Goal: Book appointment/travel/reservation

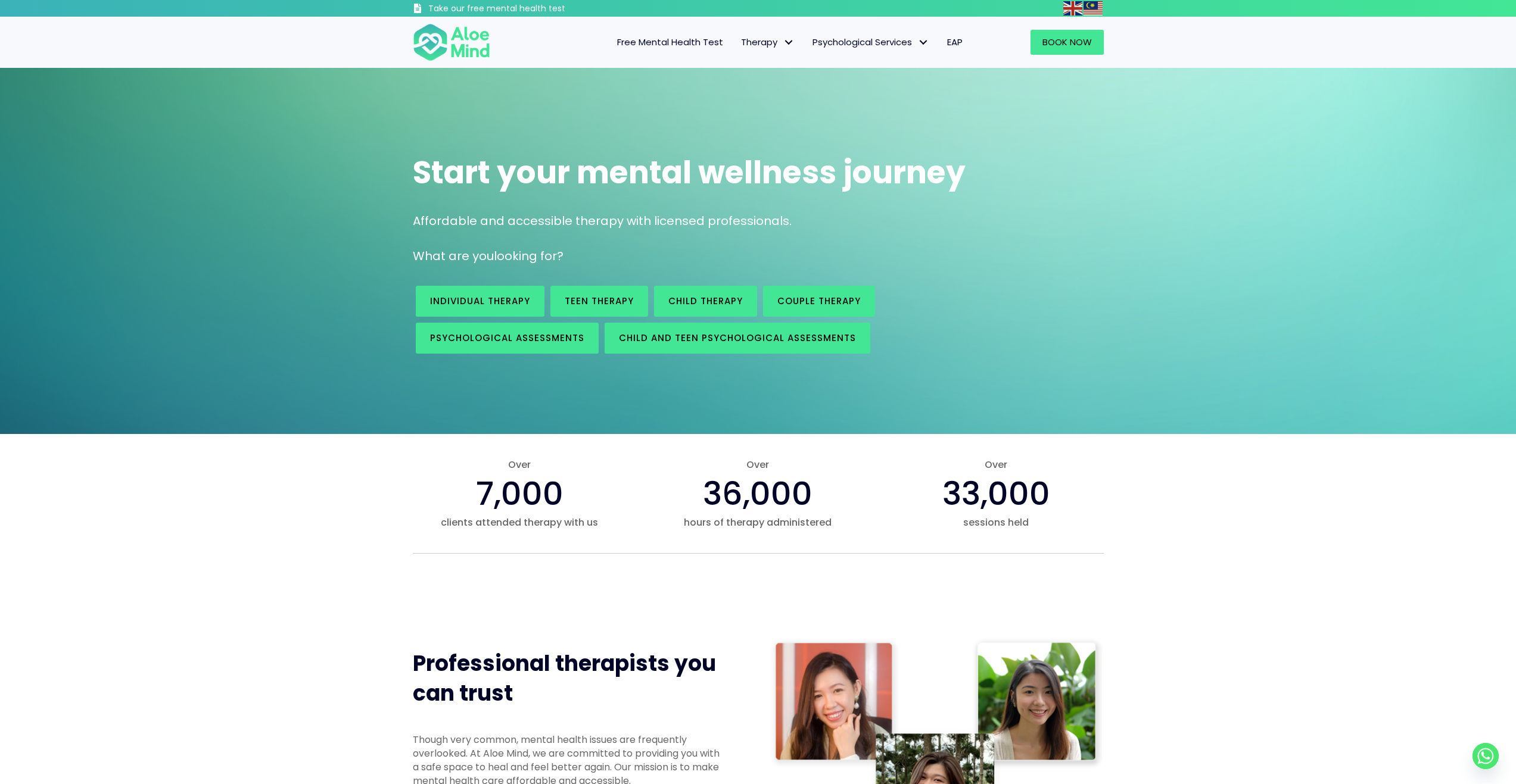
drag, startPoint x: 386, startPoint y: 15, endPoint x: 325, endPoint y: -2, distance: 63.3
drag, startPoint x: 400, startPoint y: 1, endPoint x: 362, endPoint y: 8, distance: 38.6
click at [362, 8] on div "Take our free mental health test" at bounding box center [758, 8] width 1516 height 17
click at [1068, 34] on link "Book Now" at bounding box center [1067, 42] width 74 height 25
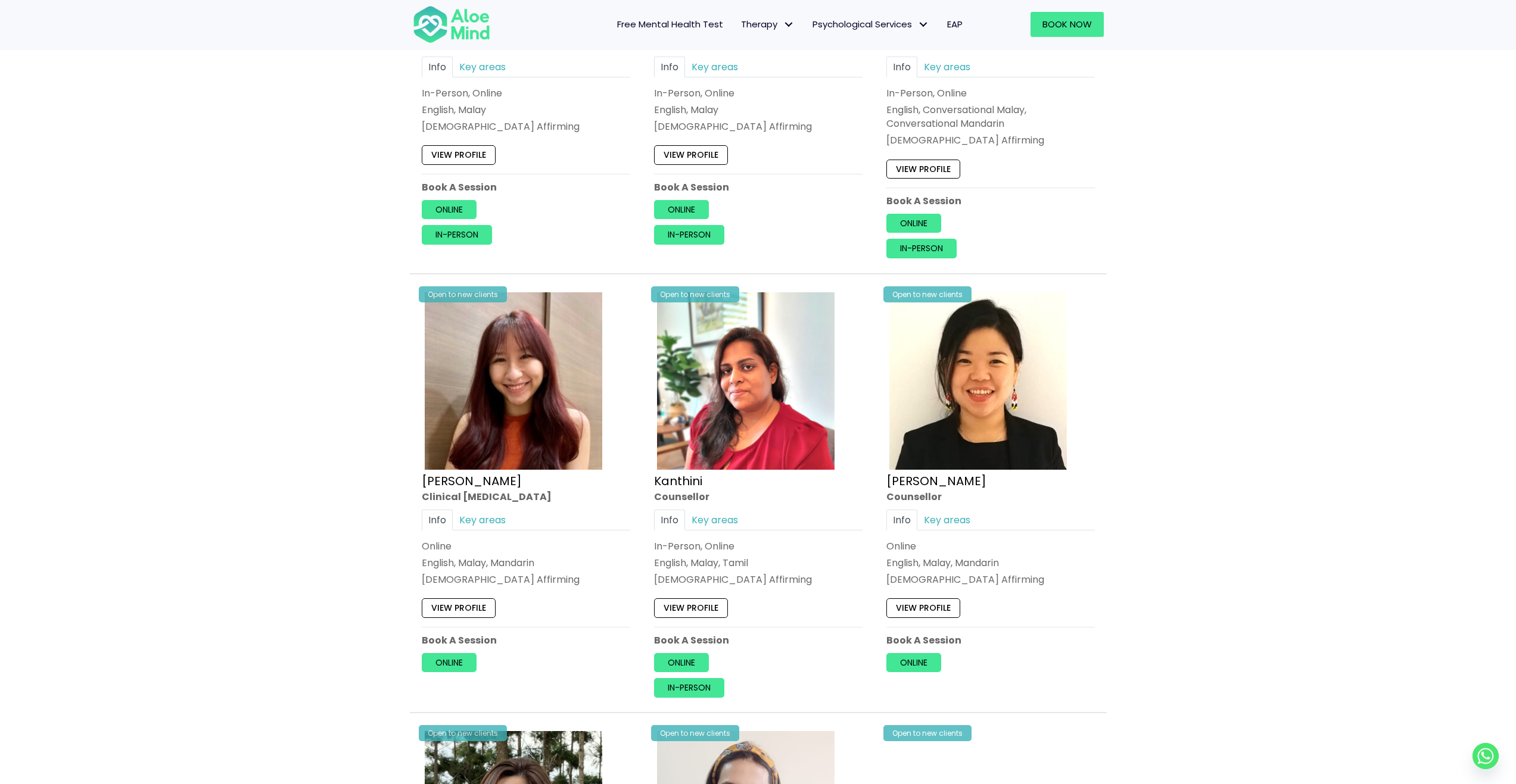
scroll to position [1727, 0]
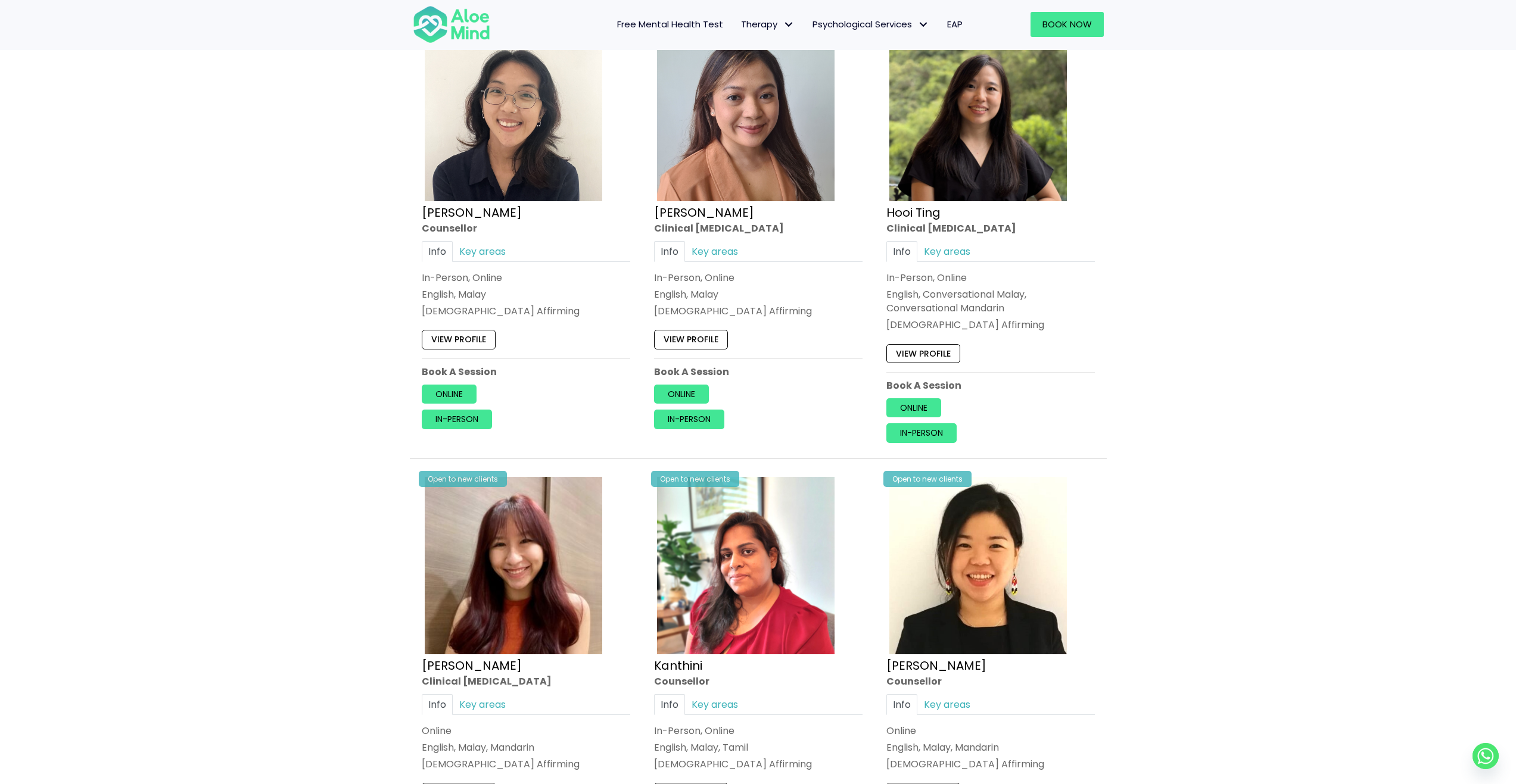
drag, startPoint x: 1122, startPoint y: 329, endPoint x: 1116, endPoint y: 209, distance: 120.1
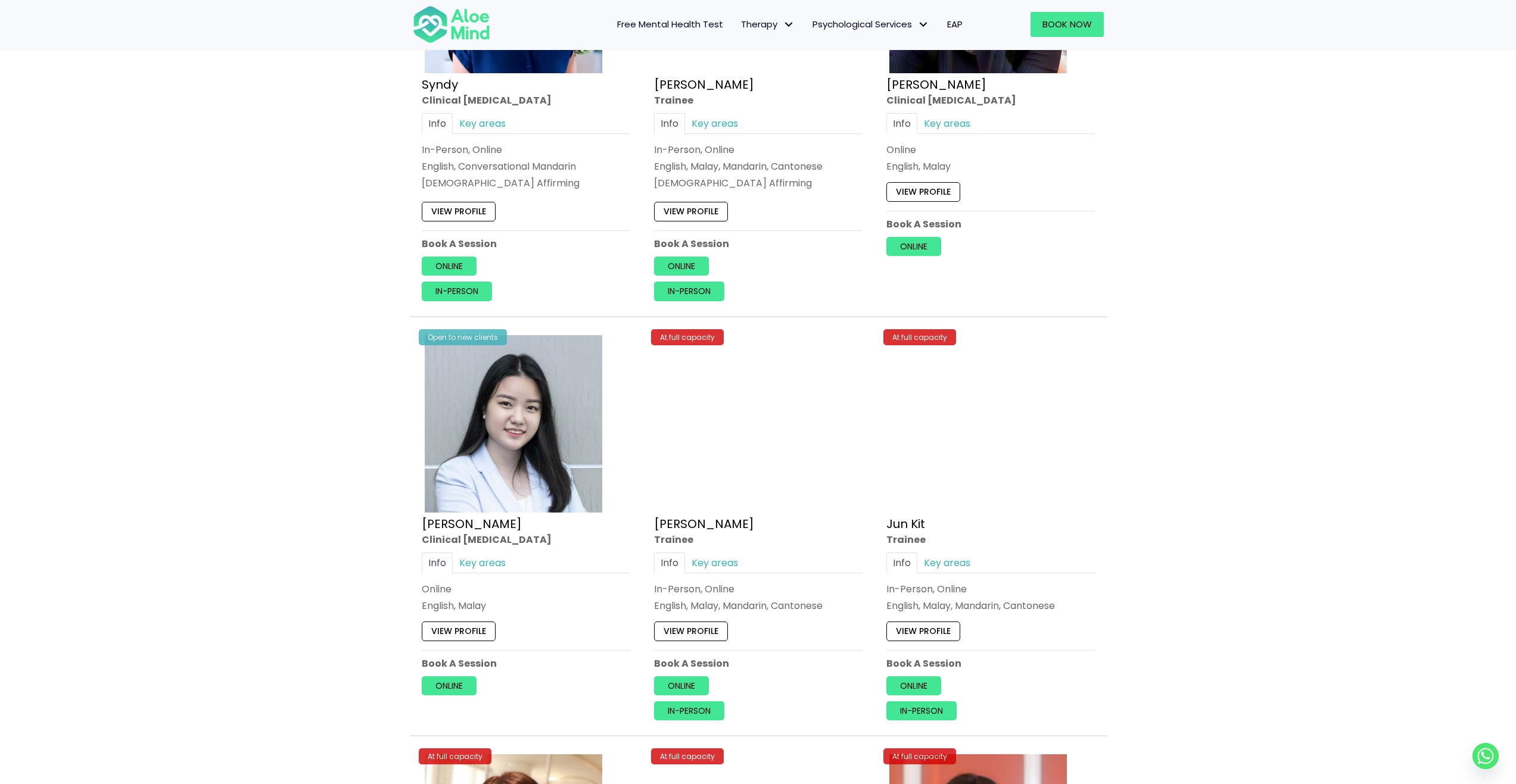
scroll to position [3632, 0]
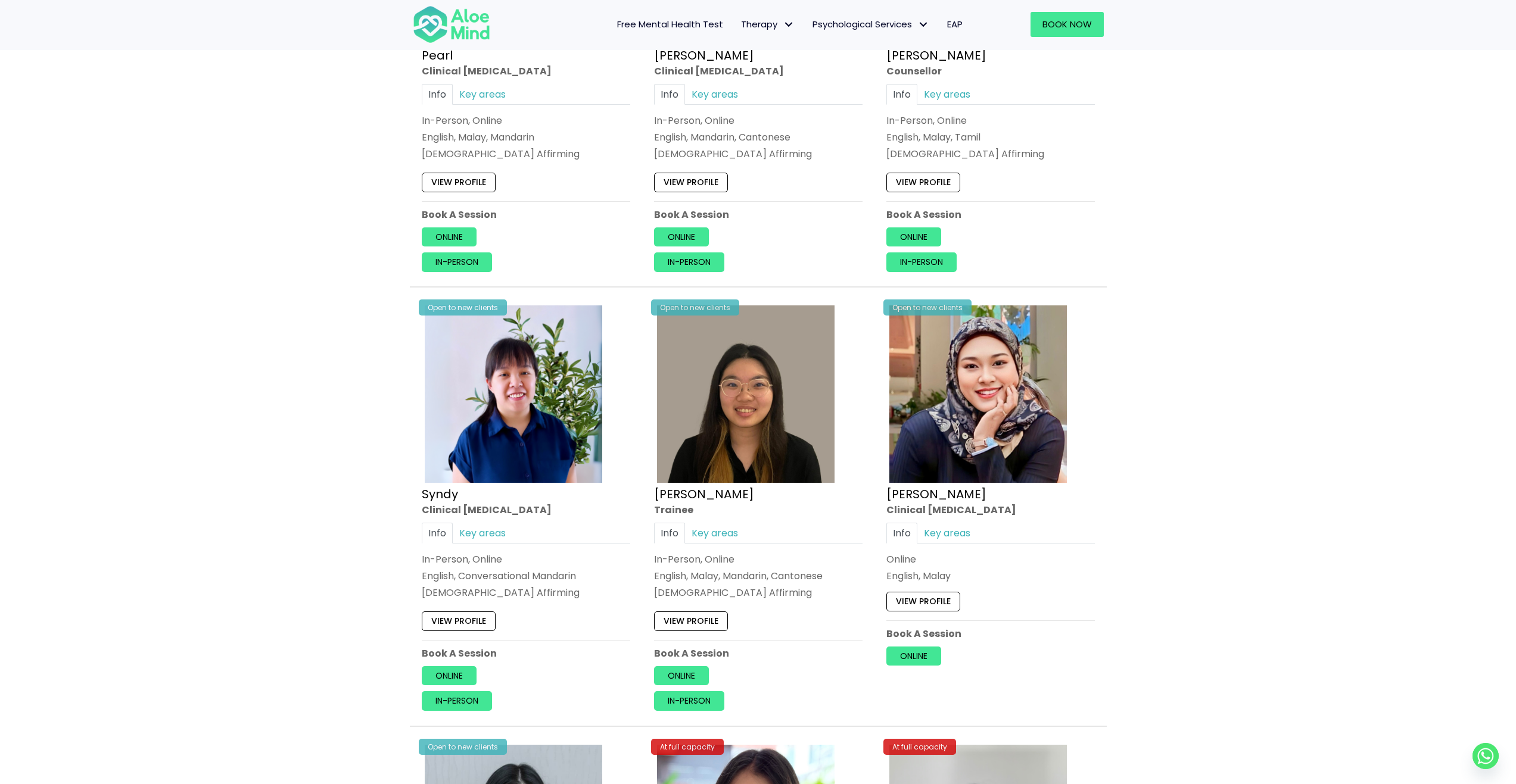
drag, startPoint x: 1114, startPoint y: 181, endPoint x: 1125, endPoint y: 116, distance: 65.9
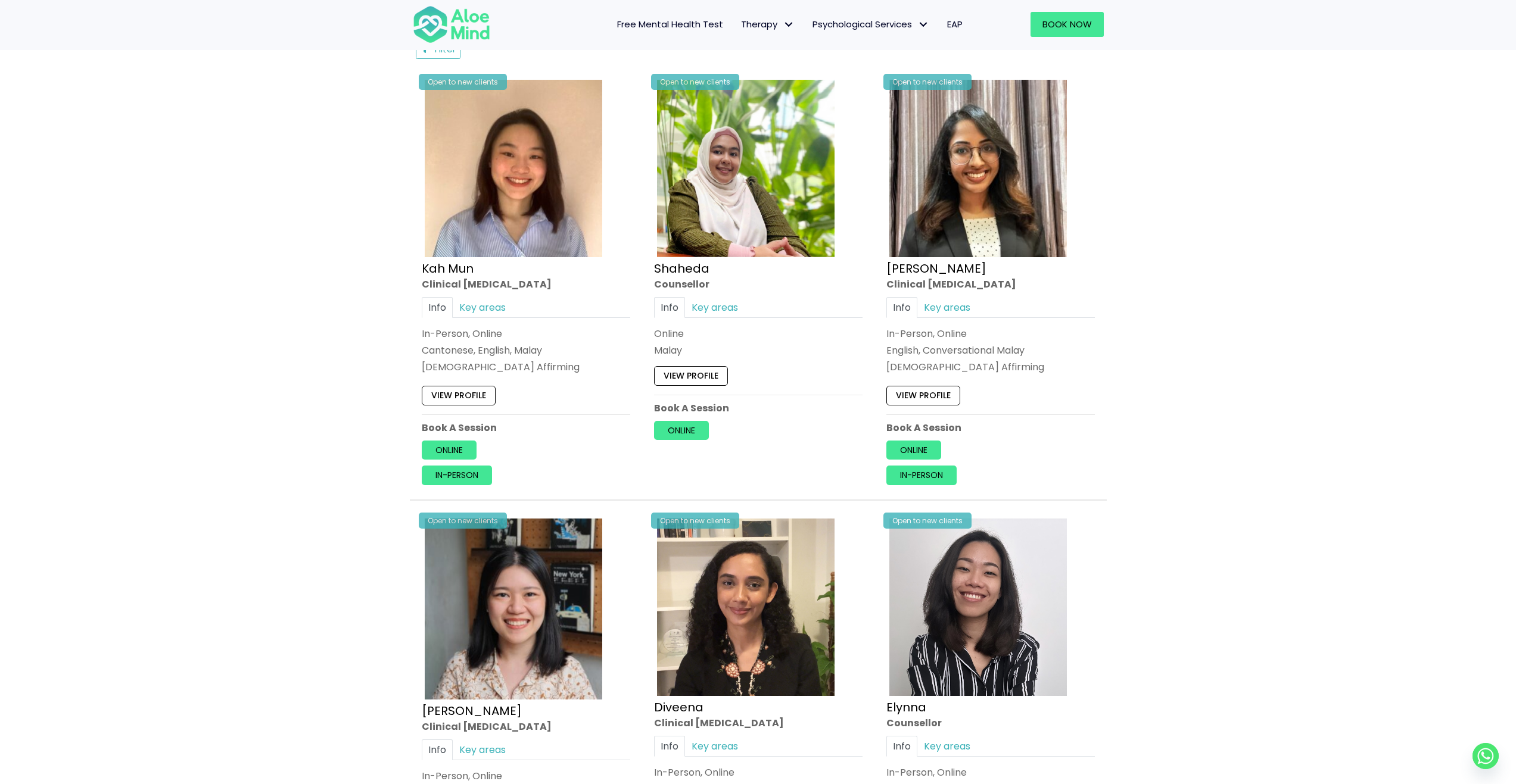
scroll to position [595, 0]
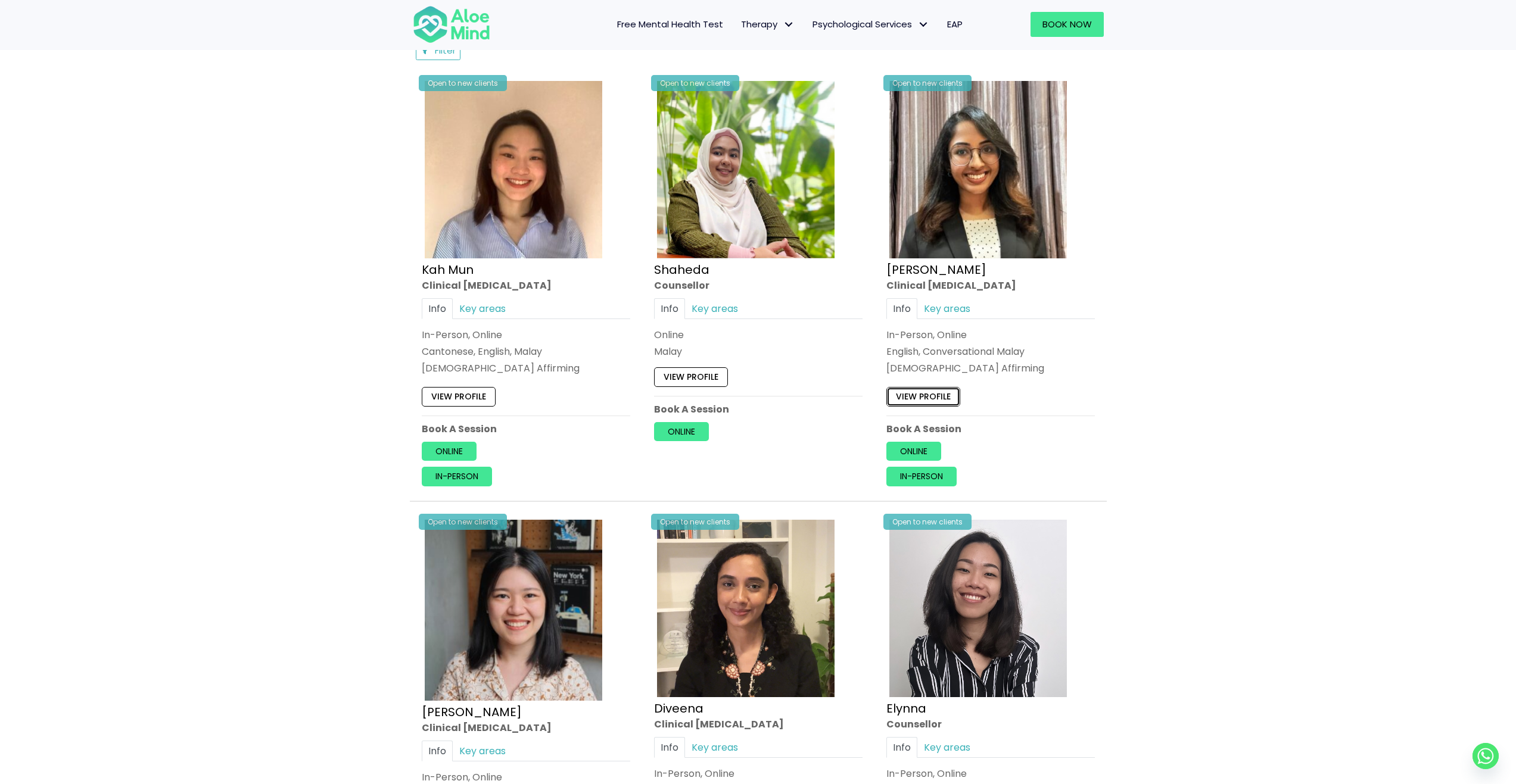
click at [944, 388] on link "View profile" at bounding box center [923, 397] width 74 height 19
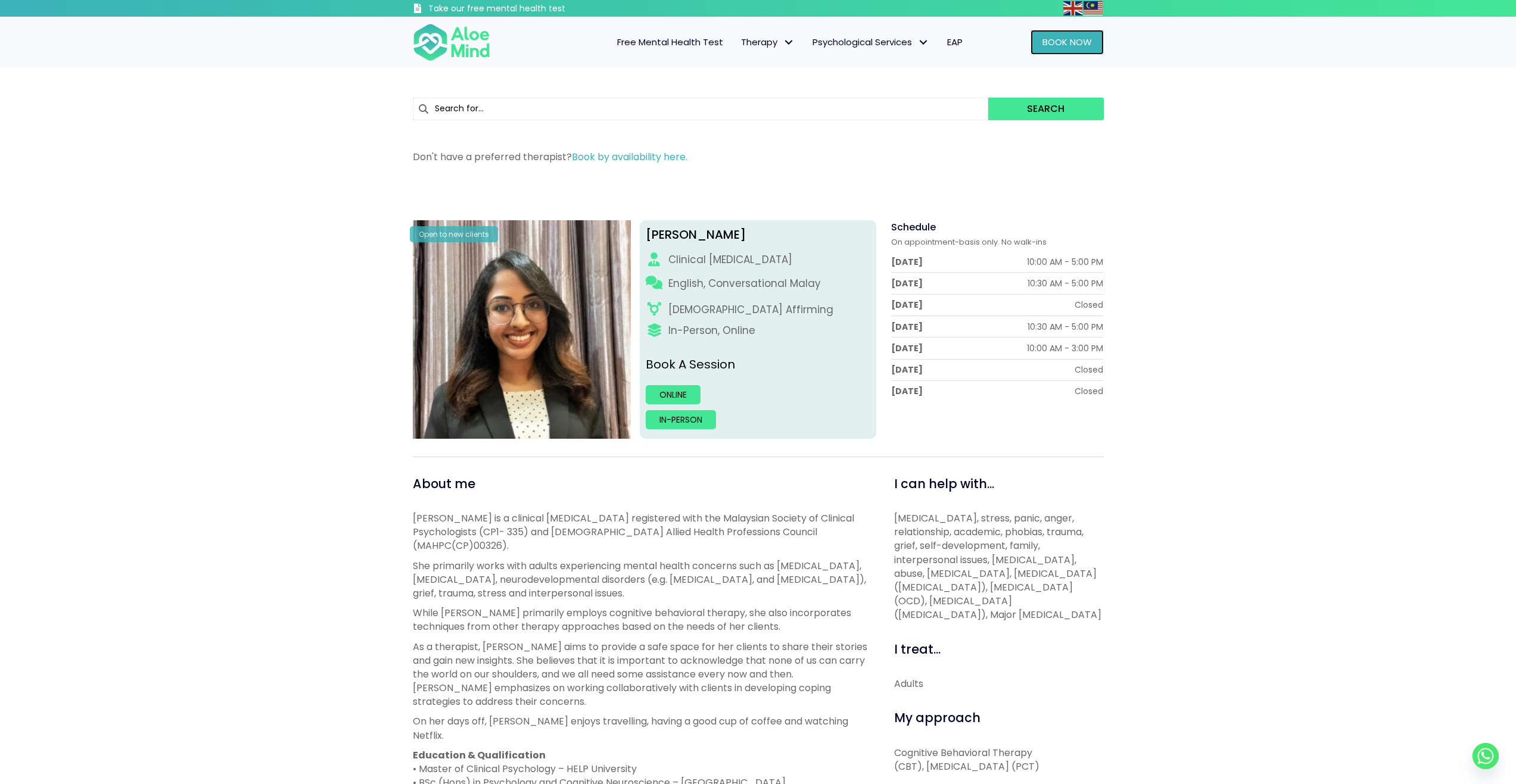
click at [1068, 47] on span "Book Now" at bounding box center [1067, 41] width 50 height 12
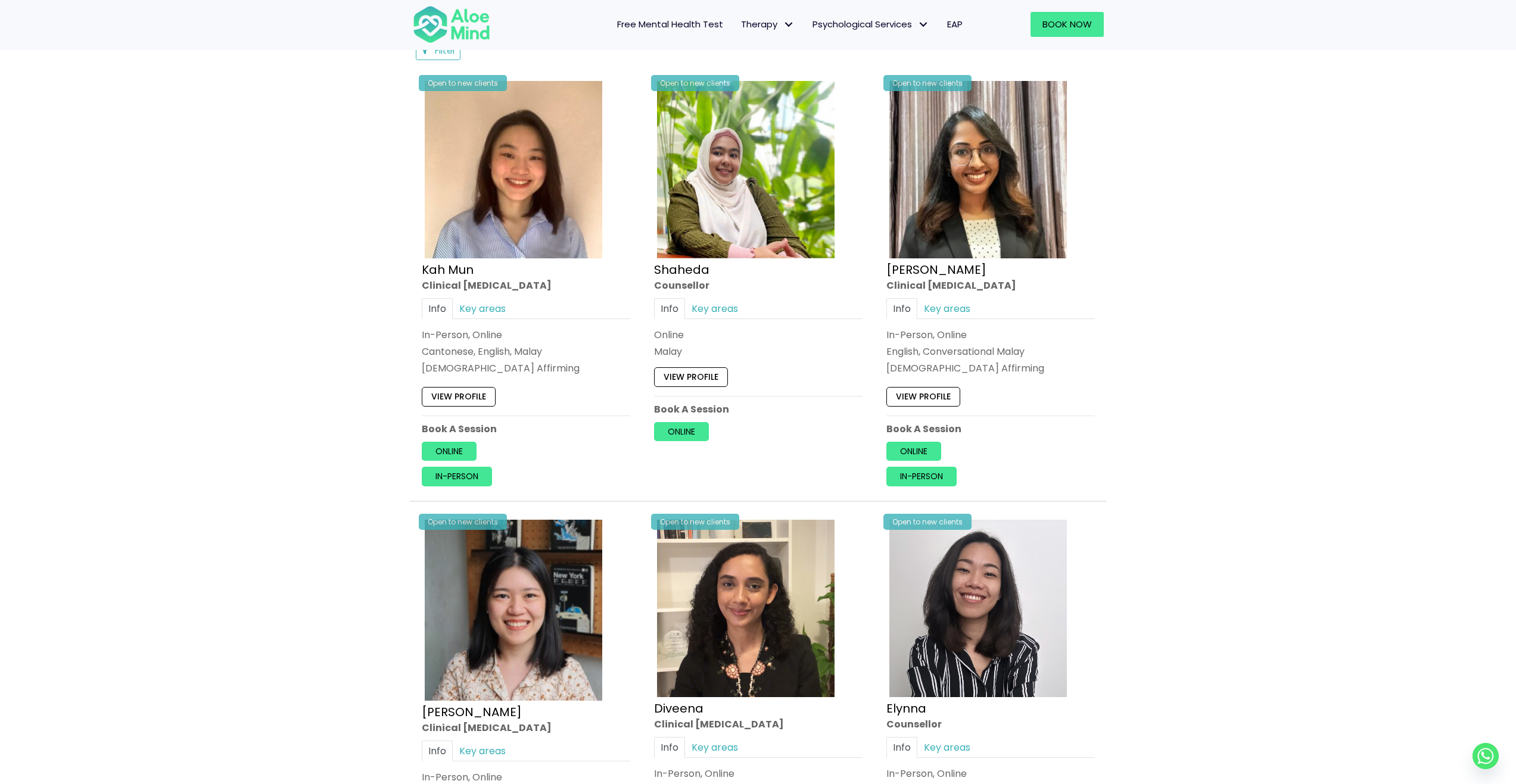
click at [922, 287] on div "Clinical [MEDICAL_DATA]" at bounding box center [990, 285] width 208 height 14
click at [955, 312] on link "Key areas" at bounding box center [947, 309] width 60 height 21
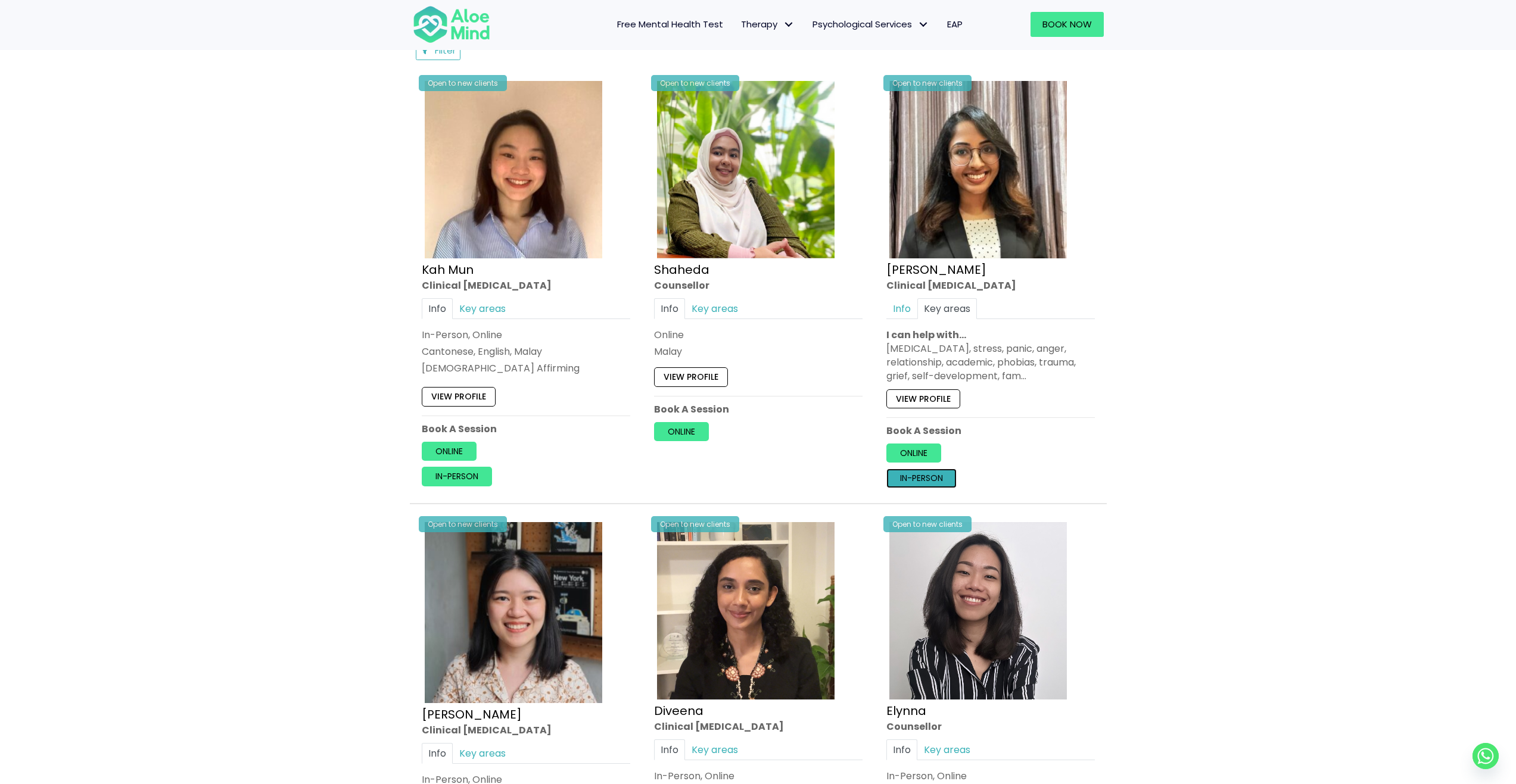
click at [932, 484] on link "In-person" at bounding box center [921, 478] width 71 height 19
